Goal: Information Seeking & Learning: Understand process/instructions

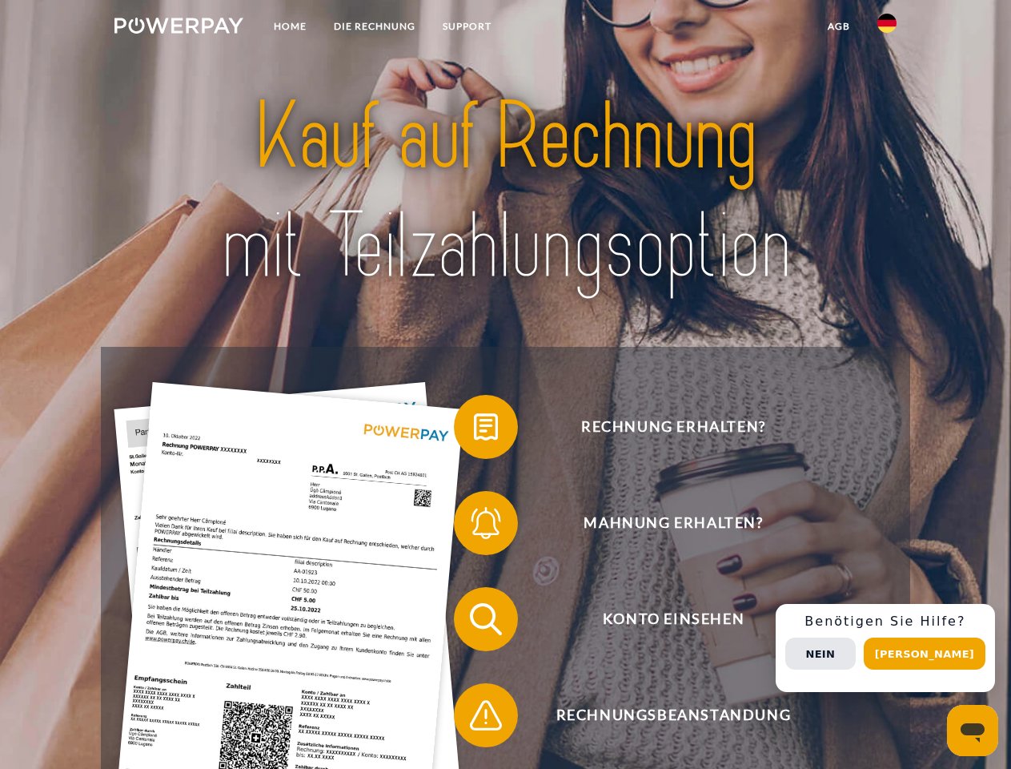
click at [179, 28] on img at bounding box center [179, 26] width 129 height 16
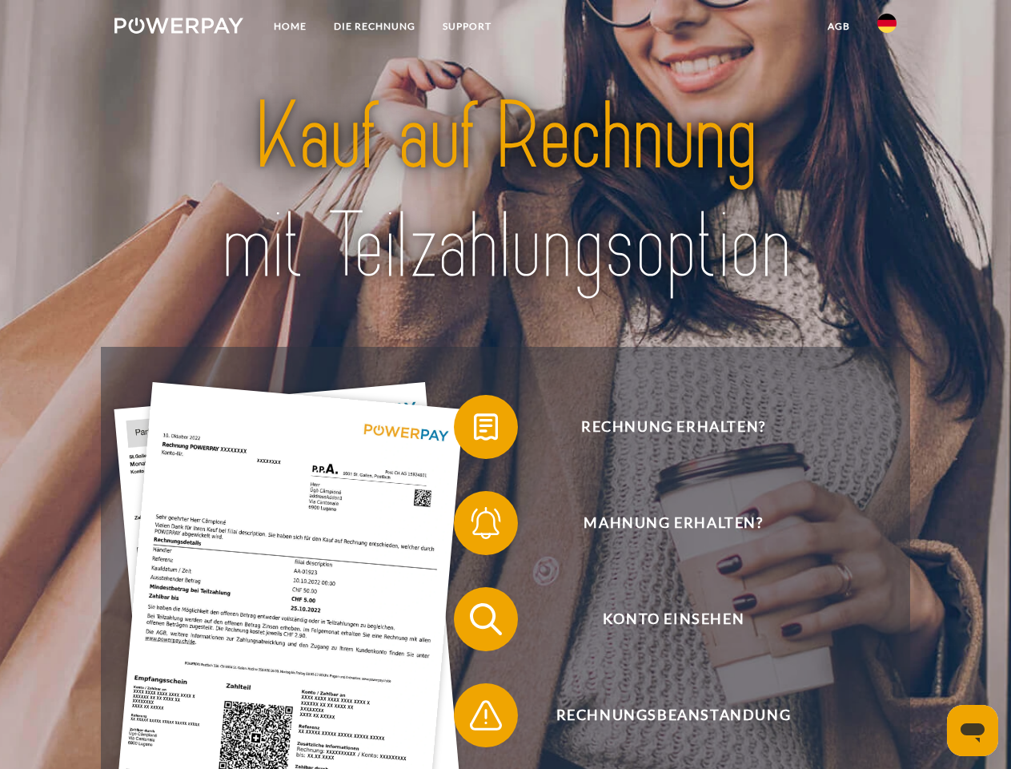
click at [887, 28] on img at bounding box center [887, 23] width 19 height 19
click at [838, 26] on link "agb" at bounding box center [839, 26] width 50 height 29
click at [474, 430] on span at bounding box center [462, 427] width 80 height 80
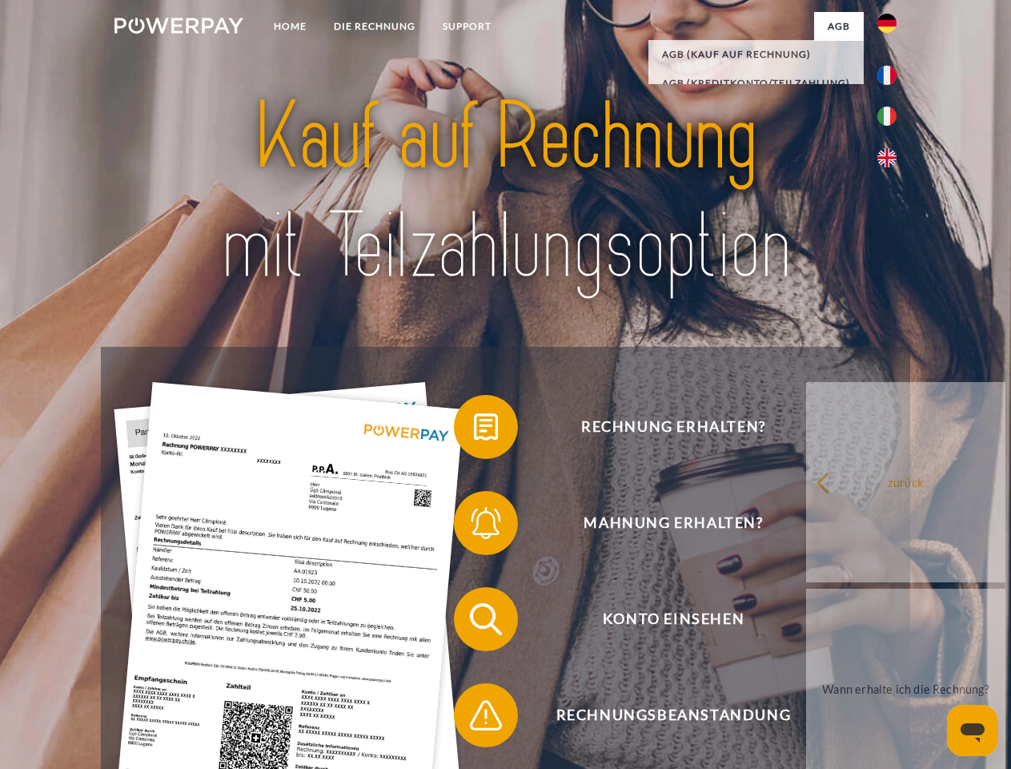
click at [474, 526] on div "Rechnung erhalten? Mahnung erhalten? Konto einsehen" at bounding box center [505, 667] width 809 height 641
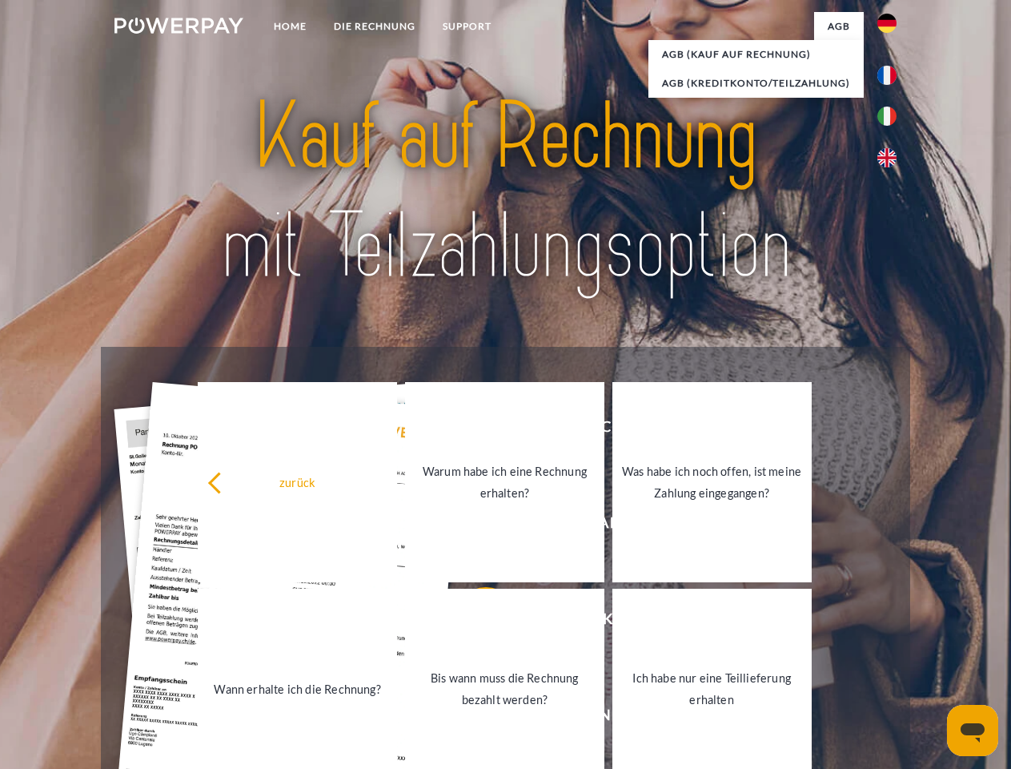
click at [474, 622] on link "Bis wann muss die Rechnung bezahlt werden?" at bounding box center [504, 689] width 199 height 200
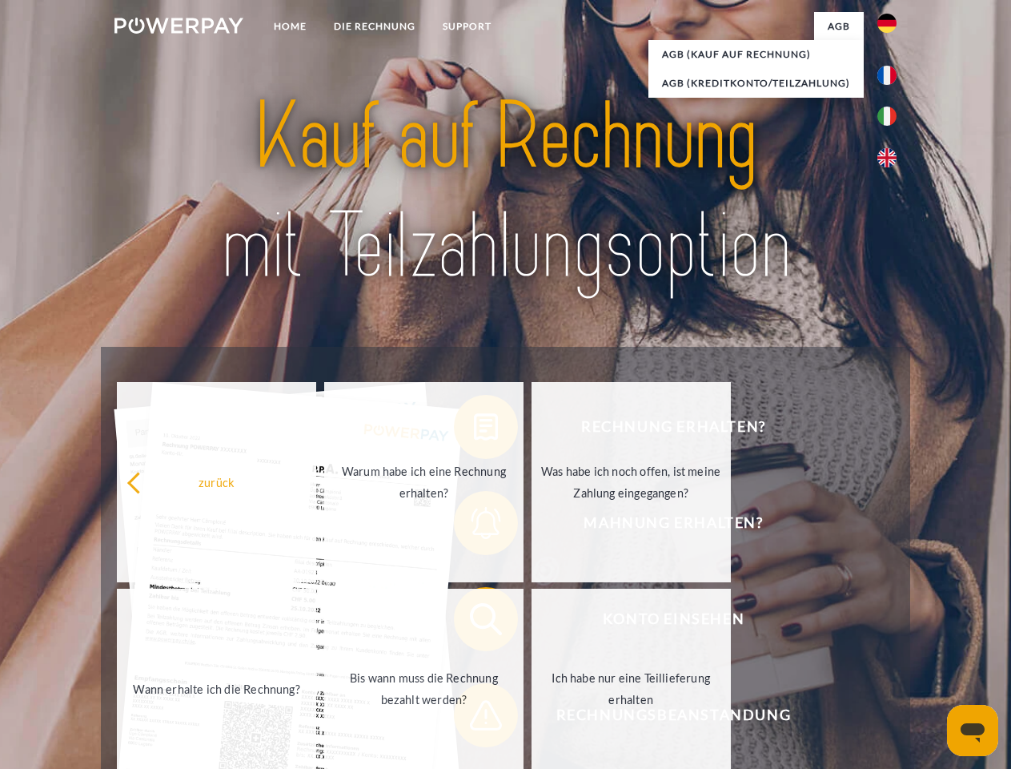
click at [474, 718] on span at bounding box center [462, 715] width 80 height 80
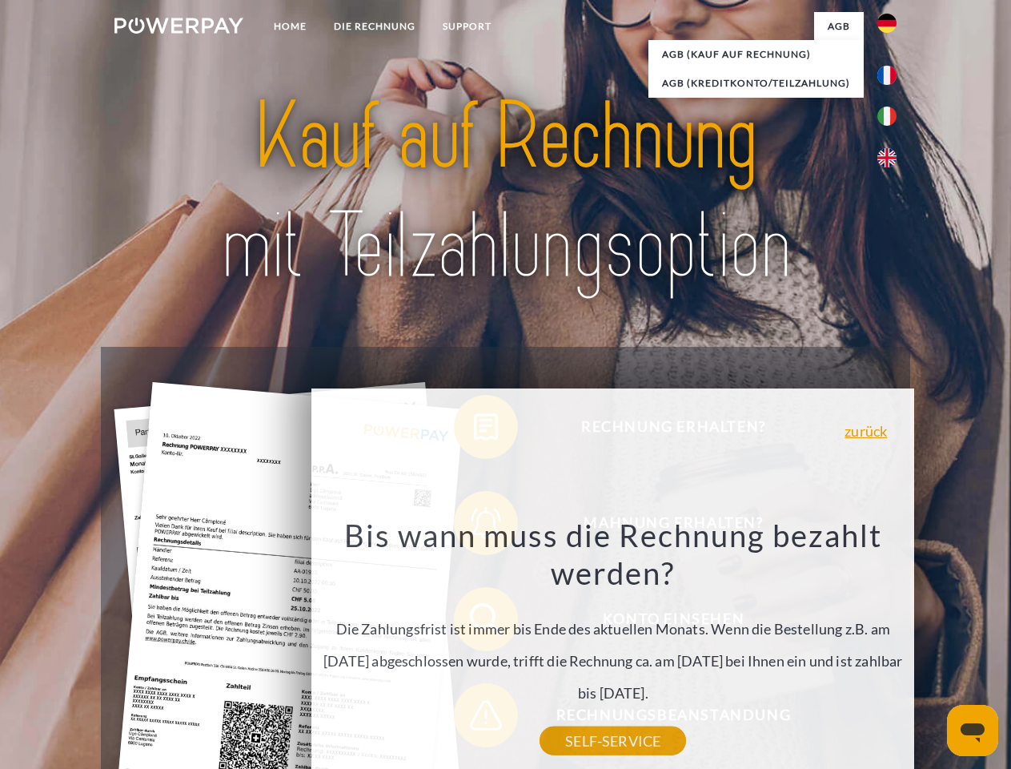
click at [891, 648] on div "Rechnung erhalten? Mahnung erhalten? Konto einsehen" at bounding box center [505, 667] width 809 height 641
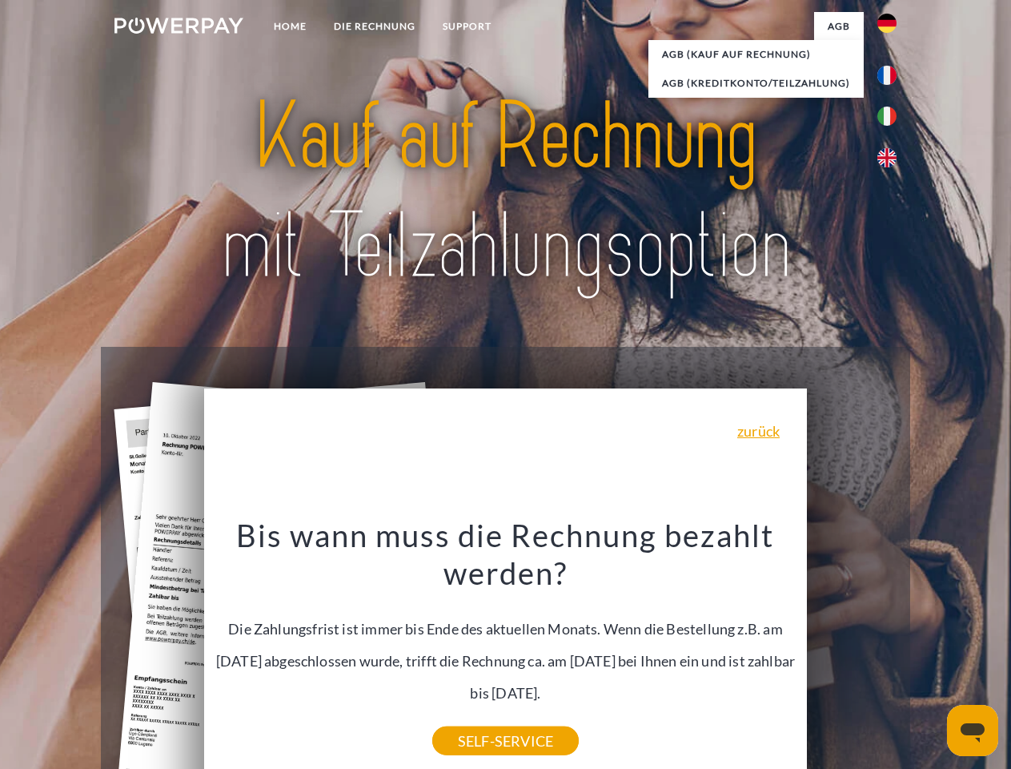
click at [852, 651] on span "Konto einsehen" at bounding box center [673, 619] width 392 height 64
click at [930, 653] on header "Home DIE RECHNUNG SUPPORT" at bounding box center [505, 553] width 1011 height 1106
